Goal: Transaction & Acquisition: Purchase product/service

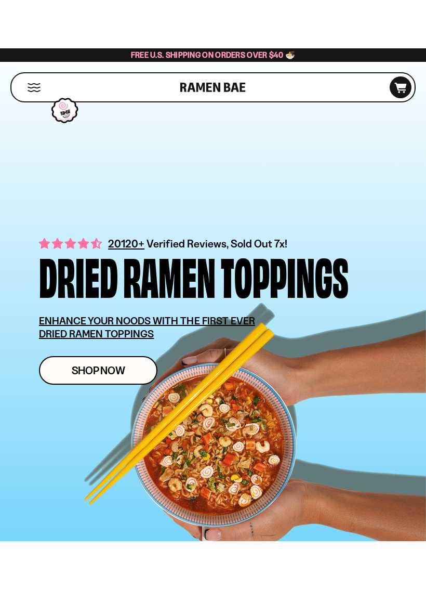
scroll to position [1, 0]
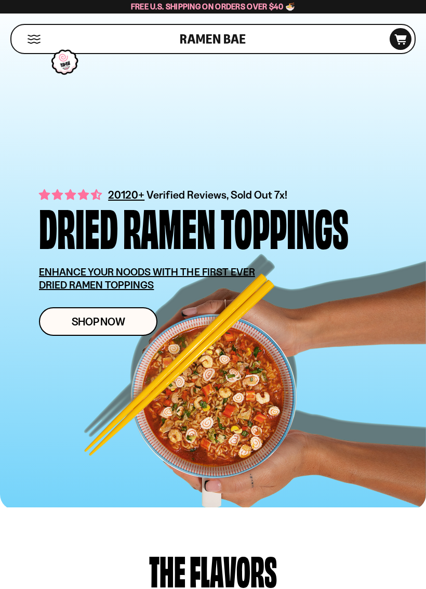
click at [130, 330] on link "Shop Now" at bounding box center [98, 321] width 118 height 29
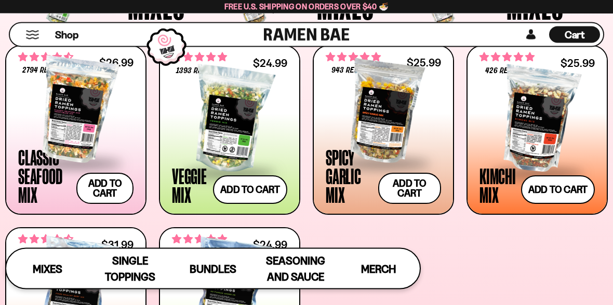
scroll to position [367, 0]
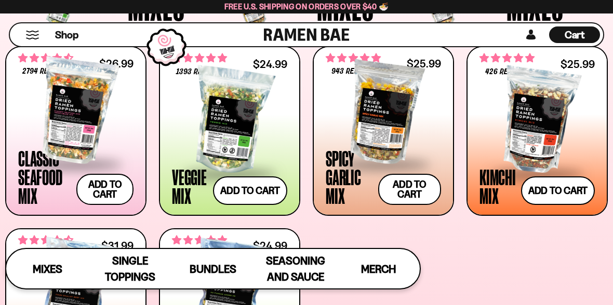
click at [47, 149] on span at bounding box center [75, 165] width 115 height 36
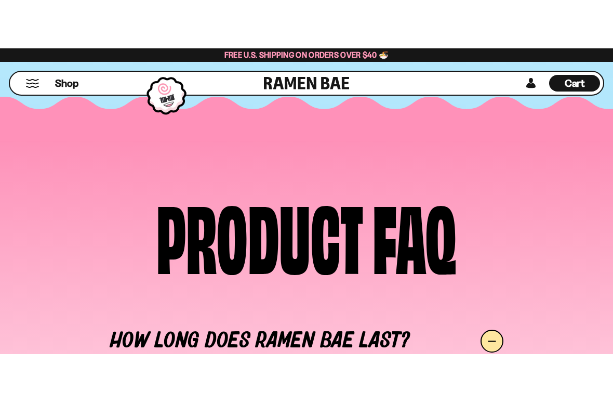
scroll to position [4524, 0]
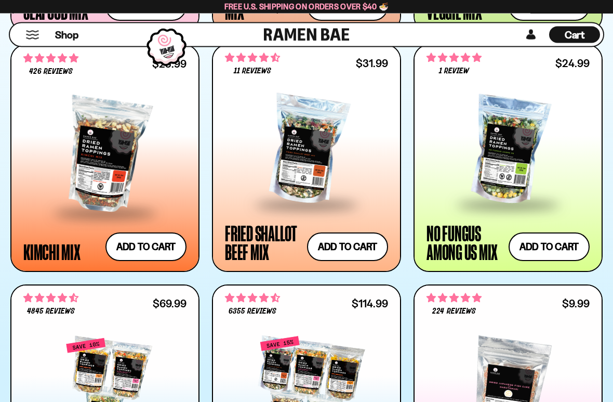
scroll to position [759, 0]
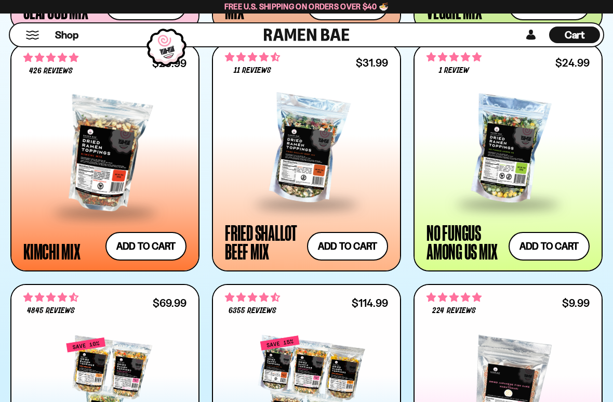
click at [364, 259] on button "Add to cart" at bounding box center [347, 246] width 81 height 29
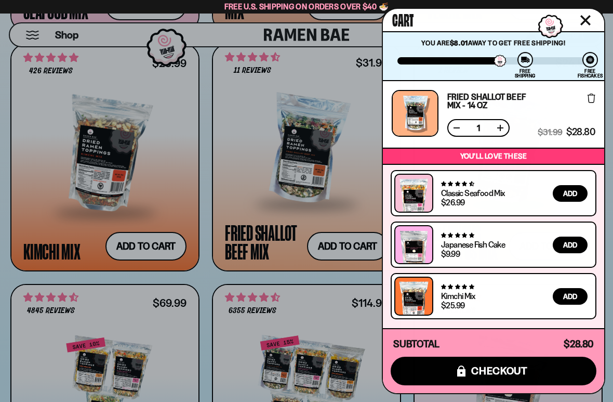
click at [343, 204] on div at bounding box center [306, 201] width 613 height 402
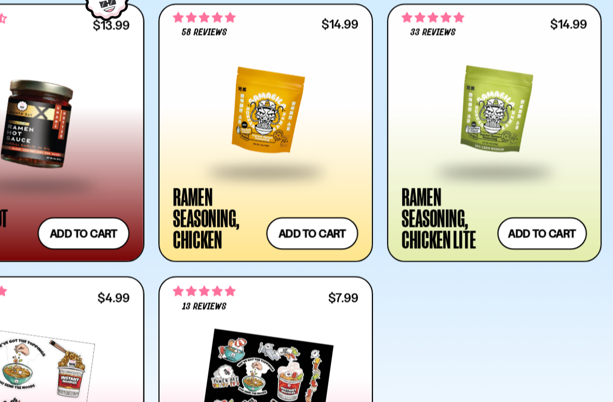
scroll to position [1713, 0]
click at [105, 238] on button "Add to cart" at bounding box center [145, 252] width 81 height 29
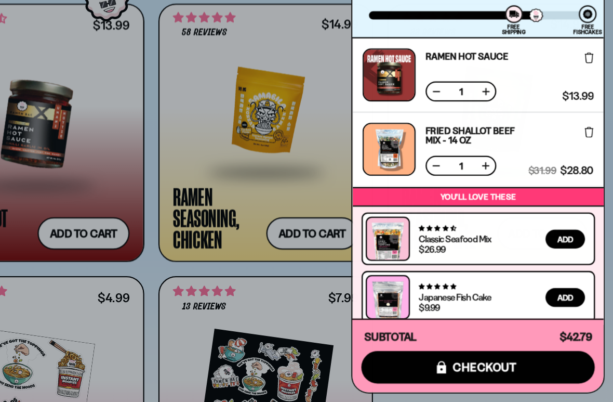
click at [296, 155] on div at bounding box center [306, 201] width 613 height 402
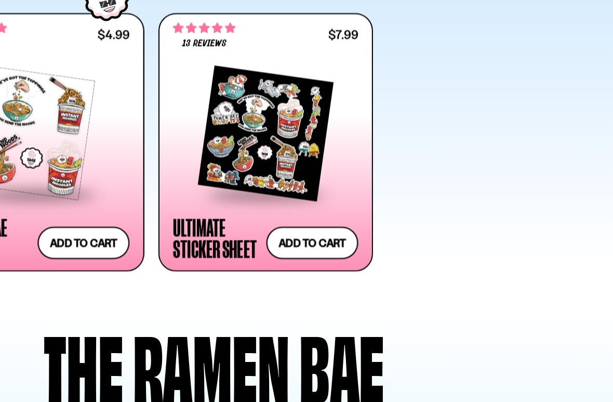
scroll to position [1945, 0]
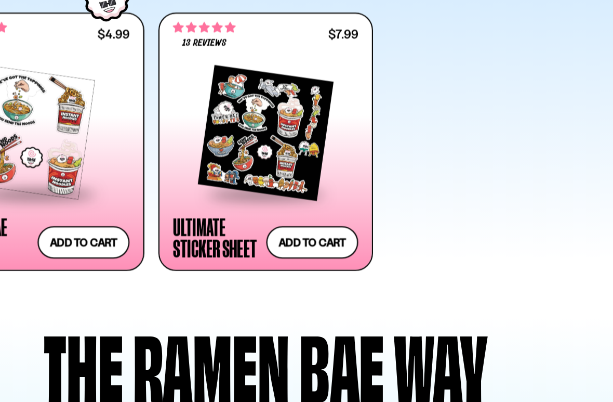
click at [307, 246] on button "Add to cart" at bounding box center [347, 260] width 81 height 29
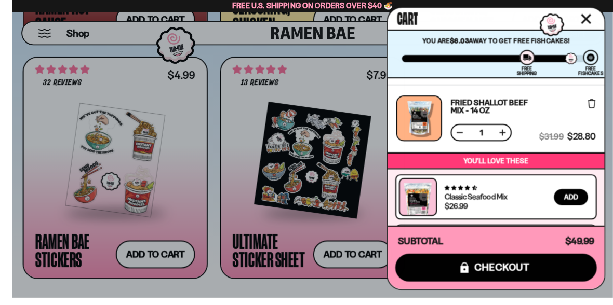
scroll to position [1954, 0]
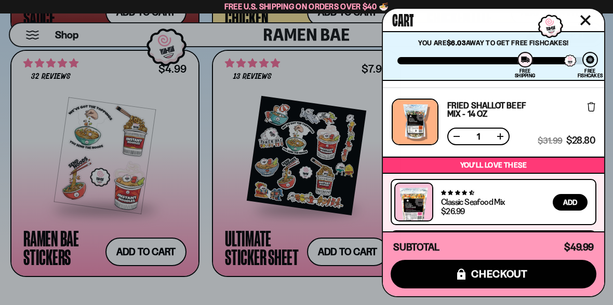
click at [275, 247] on div at bounding box center [306, 152] width 613 height 305
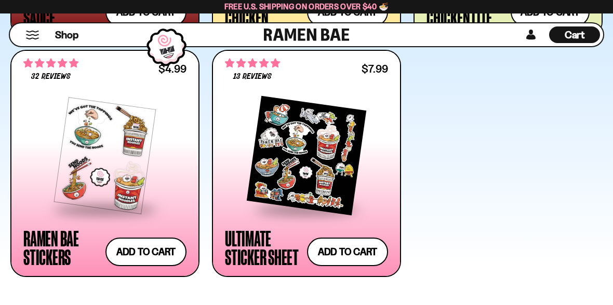
click at [256, 264] on div at bounding box center [306, 152] width 613 height 305
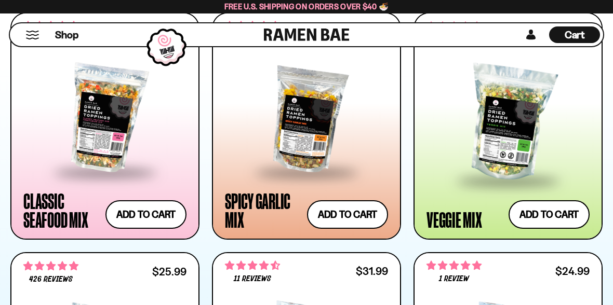
scroll to position [550, 0]
click at [553, 218] on button "Add to cart" at bounding box center [549, 215] width 81 height 29
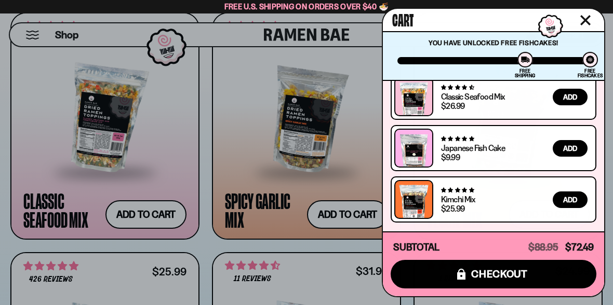
scroll to position [373, 0]
click at [540, 276] on button "icons8-lock checkout" at bounding box center [494, 274] width 206 height 29
